Goal: Register for event/course

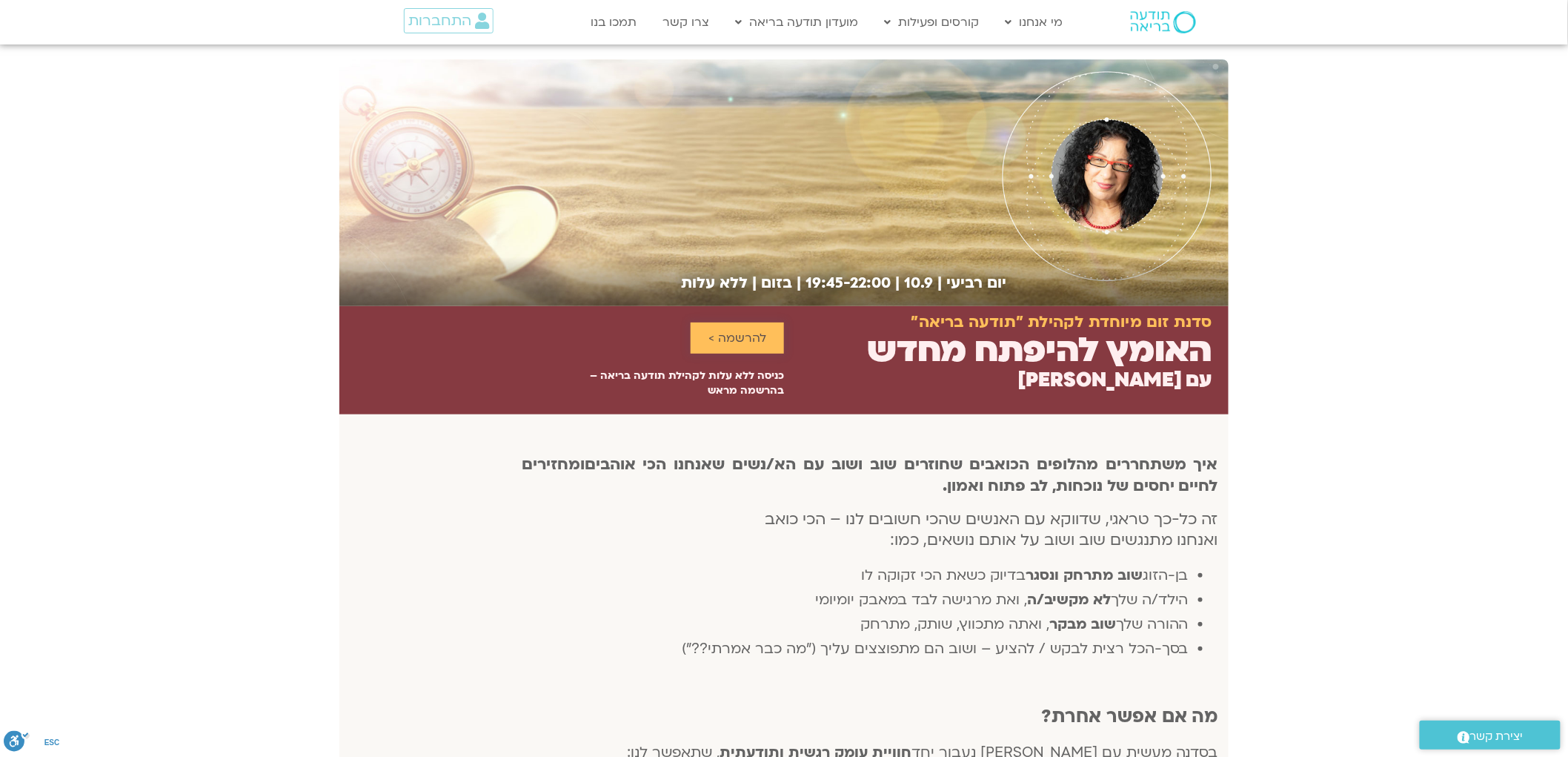
click at [734, 337] on span "להרשמה >" at bounding box center [737, 338] width 58 height 14
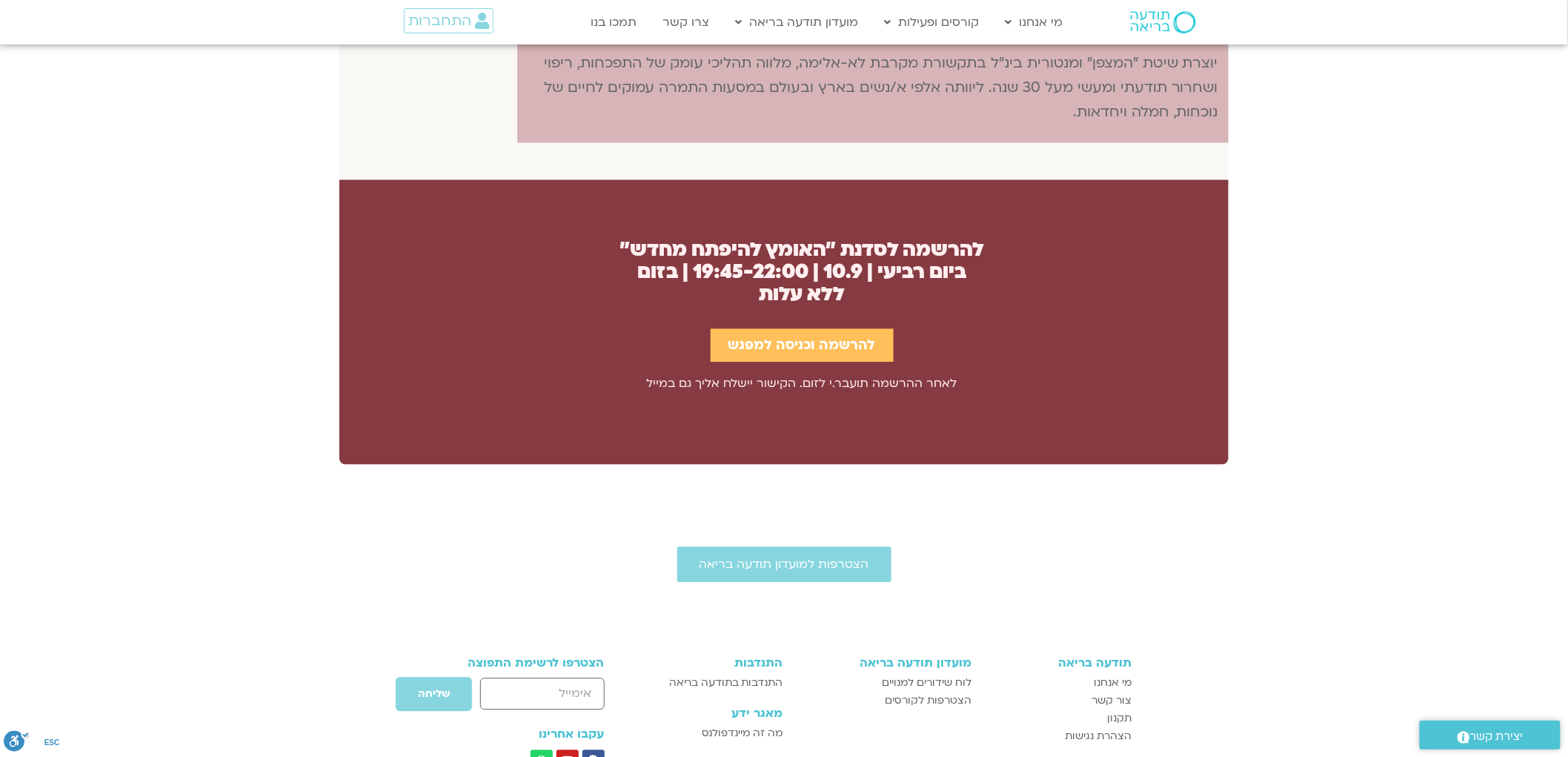
scroll to position [1209, 0]
click at [770, 350] on span "להרשמה וכניסה למפגש" at bounding box center [803, 345] width 148 height 15
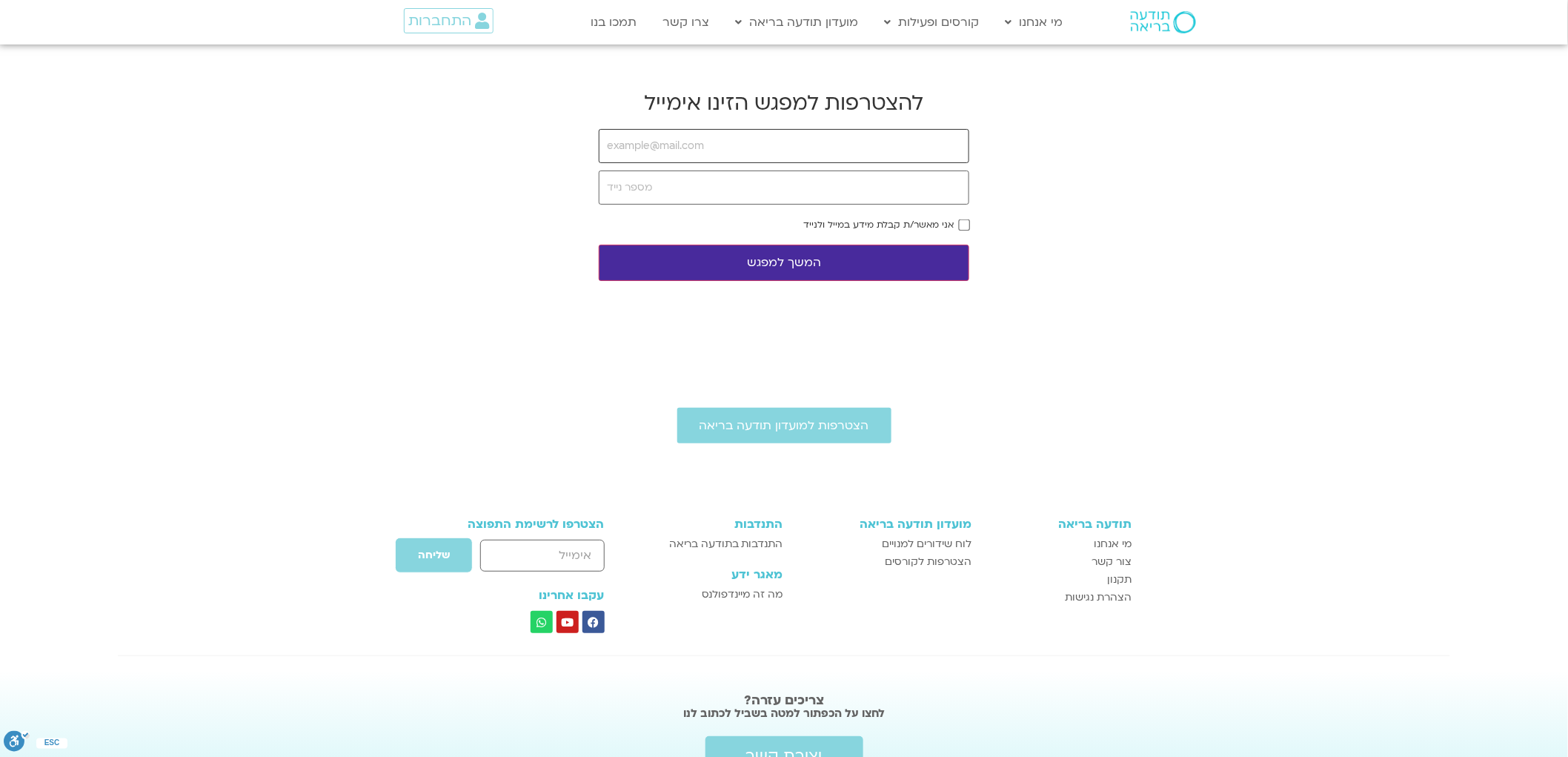
click at [825, 146] on input "email" at bounding box center [784, 146] width 371 height 34
type input "[EMAIL_ADDRESS][DOMAIN_NAME]"
click at [761, 190] on input "tel" at bounding box center [784, 188] width 371 height 34
type input "0523794070"
click at [914, 266] on button "המשך למפגש" at bounding box center [784, 262] width 371 height 36
